Goal: Transaction & Acquisition: Purchase product/service

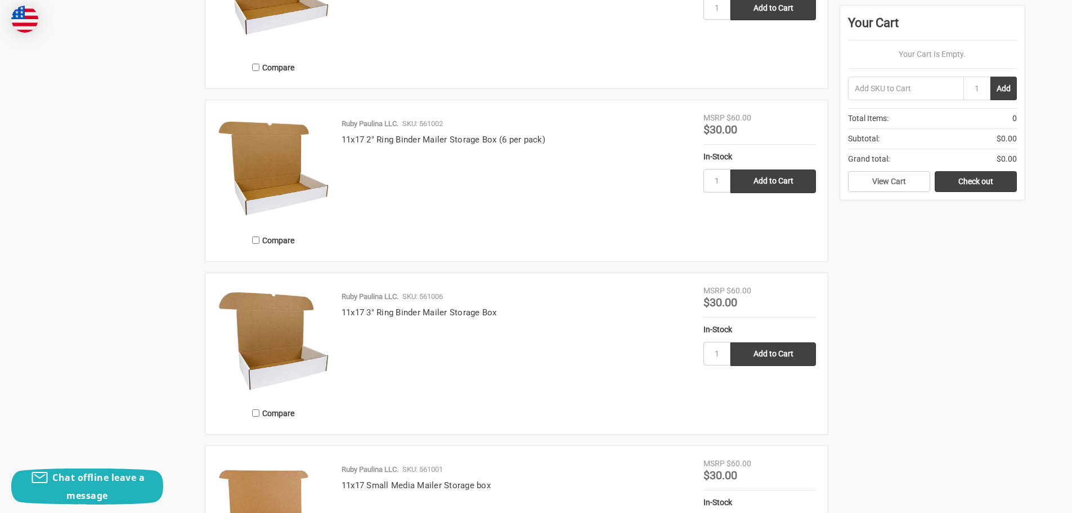
scroll to position [900, 0]
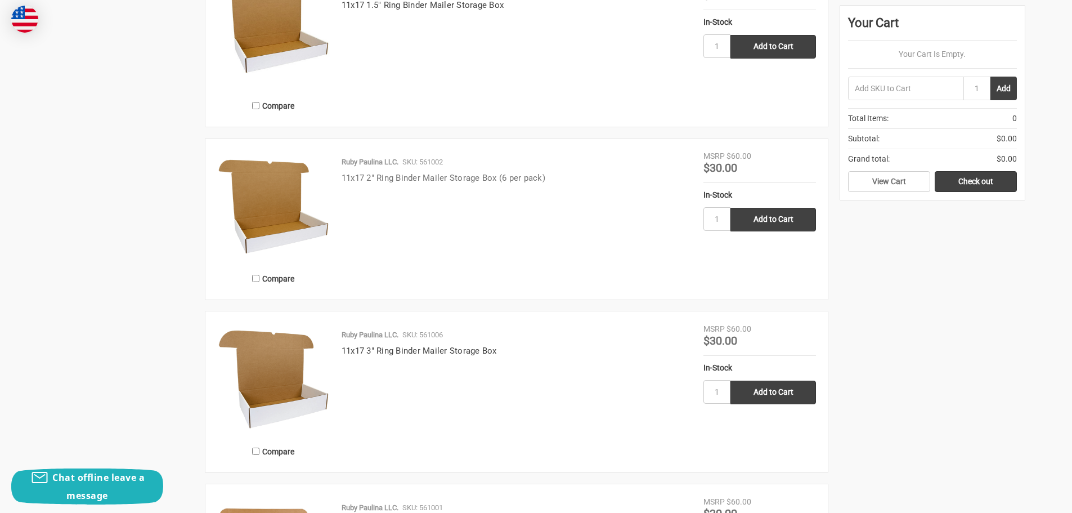
click at [422, 179] on link "11x17 2" Ring Binder Mailer Storage Box (6 per pack)" at bounding box center [444, 178] width 204 height 10
